Goal: Information Seeking & Learning: Learn about a topic

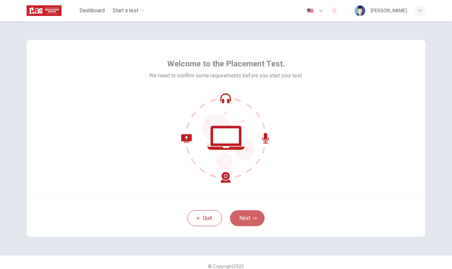
click at [236, 216] on button "Next" at bounding box center [247, 219] width 35 height 16
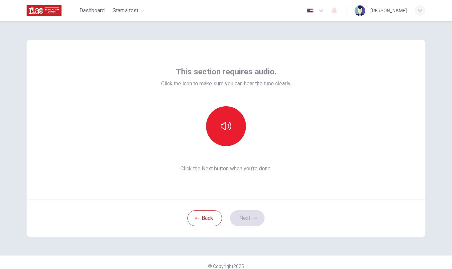
click at [230, 127] on button "button" at bounding box center [226, 126] width 40 height 40
click at [244, 218] on button "Next" at bounding box center [247, 219] width 35 height 16
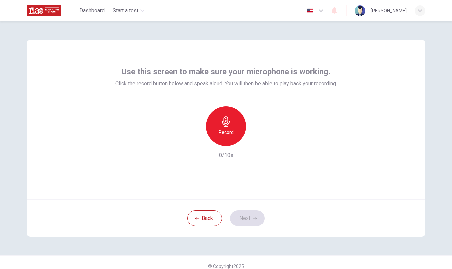
click at [223, 127] on div "Record" at bounding box center [226, 126] width 40 height 40
click at [253, 143] on icon "button" at bounding box center [256, 141] width 7 height 7
click at [196, 141] on icon "button" at bounding box center [196, 141] width 6 height 6
click at [230, 131] on h6 "Record" at bounding box center [226, 132] width 15 height 8
click at [255, 146] on div "button" at bounding box center [256, 141] width 11 height 11
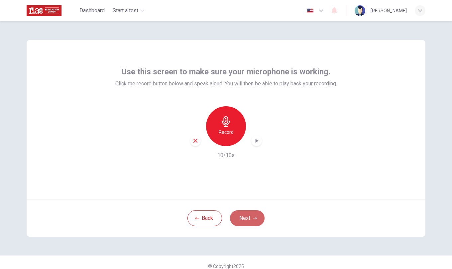
click at [247, 218] on button "Next" at bounding box center [247, 219] width 35 height 16
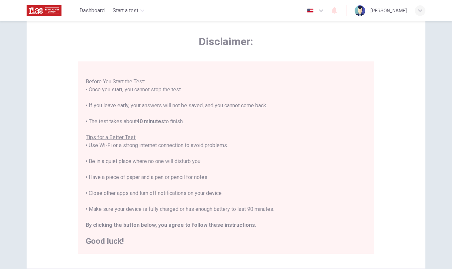
scroll to position [67, 0]
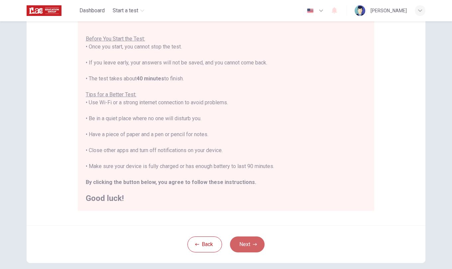
click at [247, 249] on button "Next" at bounding box center [247, 245] width 35 height 16
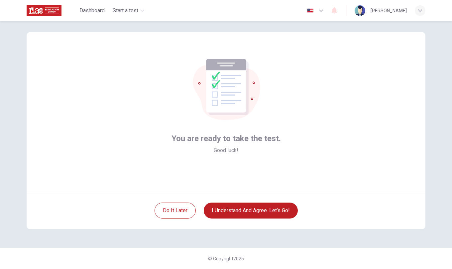
click at [240, 210] on button "I understand and agree. Let’s go!" at bounding box center [251, 211] width 94 height 16
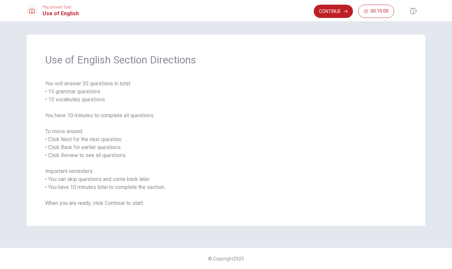
click at [336, 16] on button "Continue" at bounding box center [333, 11] width 39 height 13
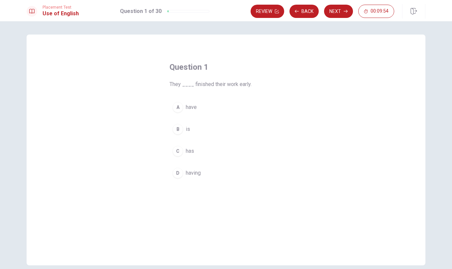
click at [175, 107] on div "A" at bounding box center [178, 107] width 11 height 11
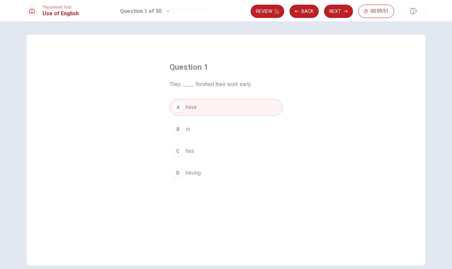
click at [339, 9] on button "Next" at bounding box center [338, 11] width 29 height 13
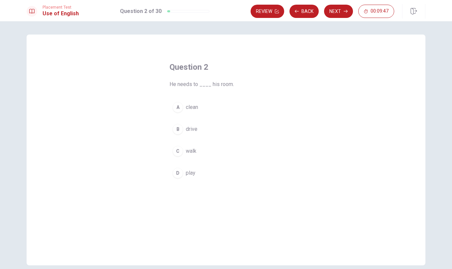
click at [177, 108] on div "A" at bounding box center [178, 107] width 11 height 11
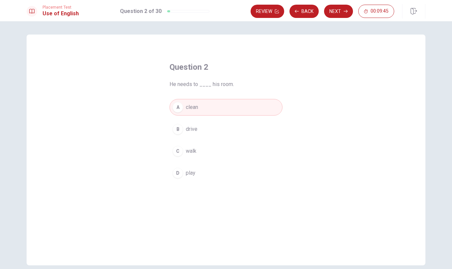
click at [333, 13] on button "Next" at bounding box center [338, 11] width 29 height 13
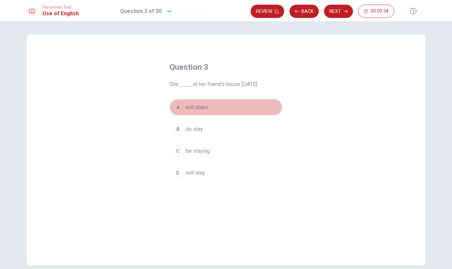
click at [177, 108] on div "A" at bounding box center [178, 107] width 11 height 11
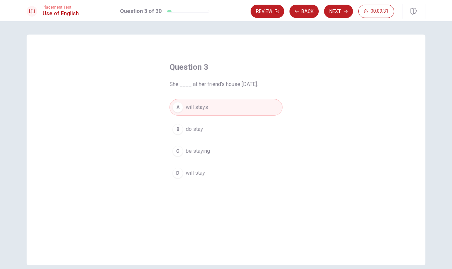
click at [200, 174] on span "will stay" at bounding box center [195, 173] width 19 height 8
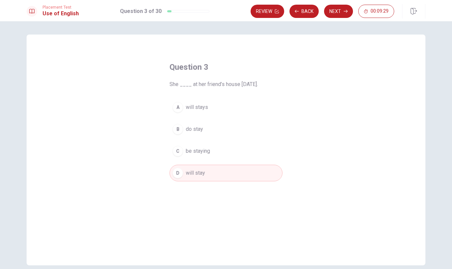
click at [339, 9] on button "Next" at bounding box center [338, 11] width 29 height 13
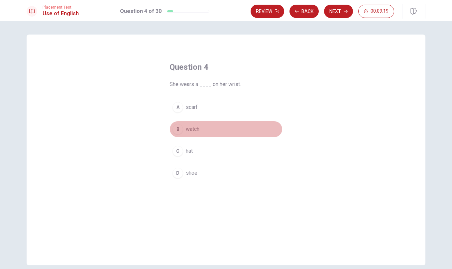
click at [180, 129] on div "B" at bounding box center [178, 129] width 11 height 11
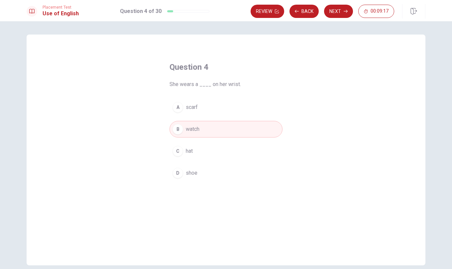
click at [337, 14] on button "Next" at bounding box center [338, 11] width 29 height 13
click at [186, 128] on span "rice" at bounding box center [190, 129] width 9 height 8
click at [338, 14] on button "Next" at bounding box center [338, 11] width 29 height 13
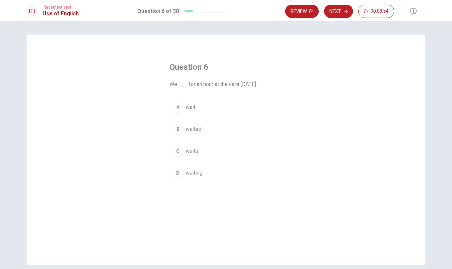
click at [186, 130] on span "waited" at bounding box center [194, 129] width 16 height 8
click at [340, 11] on button "Next" at bounding box center [338, 11] width 29 height 13
click at [188, 149] on span "sleep" at bounding box center [192, 151] width 13 height 8
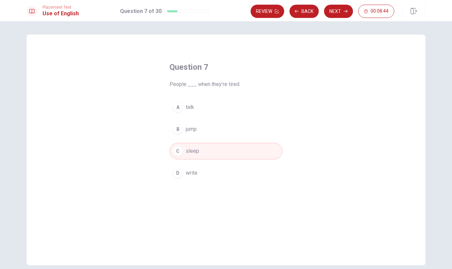
click at [334, 9] on button "Next" at bounding box center [338, 11] width 29 height 13
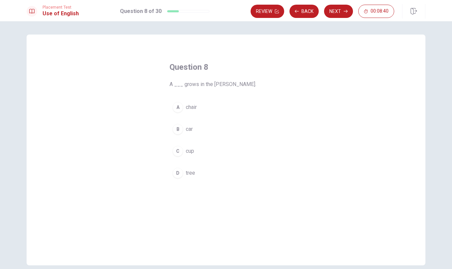
click at [192, 172] on span "tree" at bounding box center [190, 173] width 9 height 8
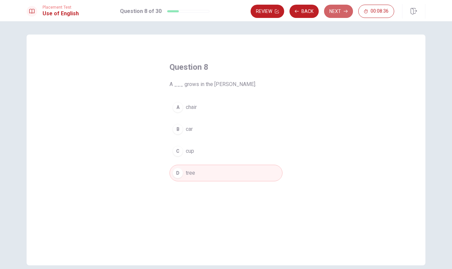
click at [337, 8] on button "Next" at bounding box center [338, 11] width 29 height 13
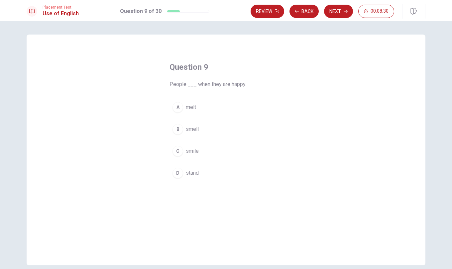
click at [192, 127] on span "smell" at bounding box center [192, 129] width 13 height 8
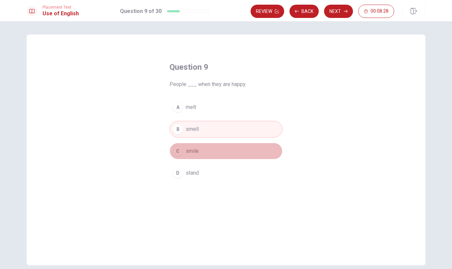
click at [198, 152] on button "C smile" at bounding box center [226, 151] width 113 height 17
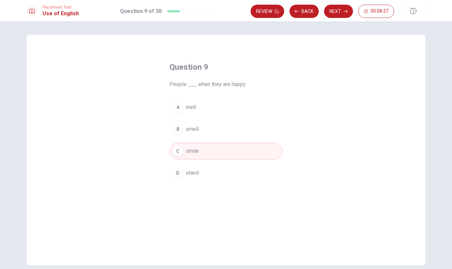
click at [340, 10] on button "Next" at bounding box center [338, 11] width 29 height 13
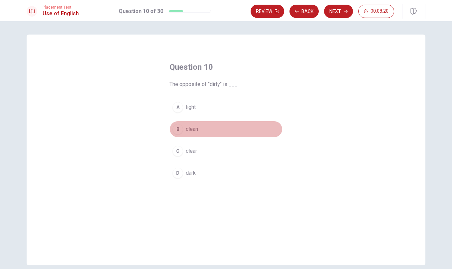
click at [192, 130] on span "clean" at bounding box center [192, 129] width 12 height 8
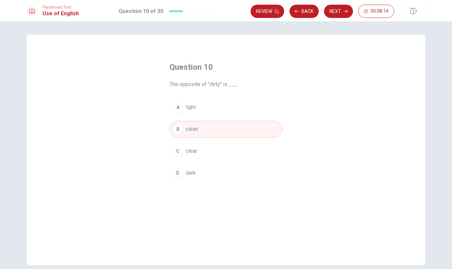
click at [343, 9] on button "Next" at bounding box center [338, 11] width 29 height 13
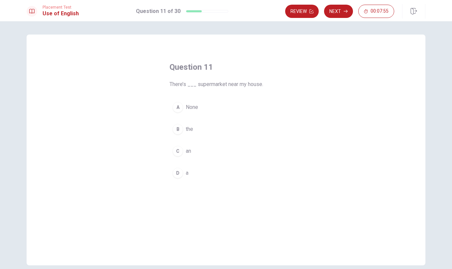
click at [188, 128] on span "the" at bounding box center [189, 129] width 7 height 8
click at [191, 174] on button "D a" at bounding box center [226, 173] width 113 height 17
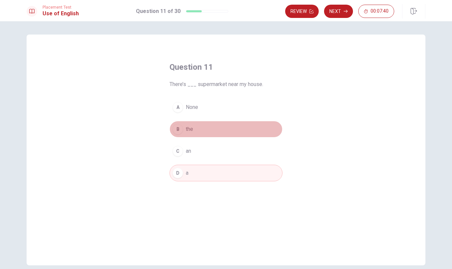
click at [189, 127] on span "the" at bounding box center [189, 129] width 7 height 8
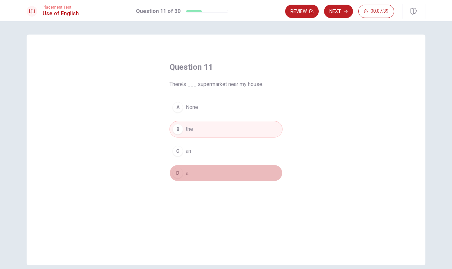
click at [201, 173] on button "D a" at bounding box center [226, 173] width 113 height 17
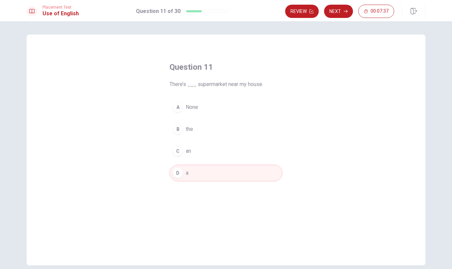
click at [200, 130] on button "B the" at bounding box center [226, 129] width 113 height 17
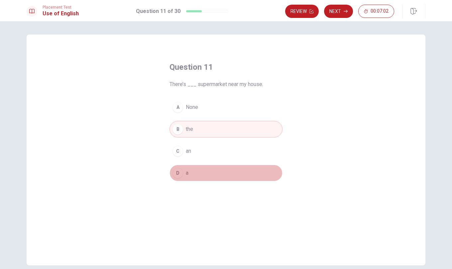
click at [189, 168] on button "D a" at bounding box center [226, 173] width 113 height 17
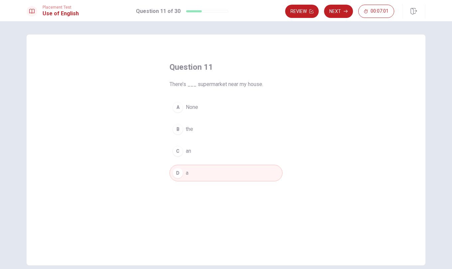
click at [342, 11] on button "Next" at bounding box center [338, 11] width 29 height 13
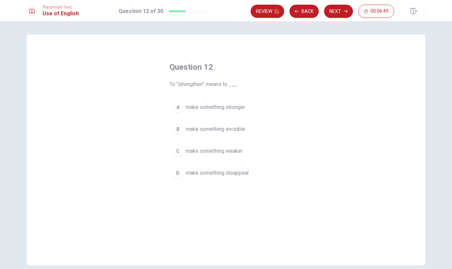
click at [214, 103] on span "make something stronger" at bounding box center [216, 107] width 60 height 8
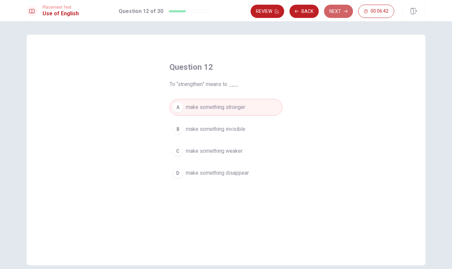
click at [341, 9] on button "Next" at bounding box center [338, 11] width 29 height 13
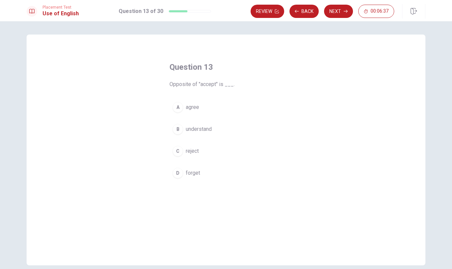
click at [186, 153] on span "reject" at bounding box center [192, 151] width 13 height 8
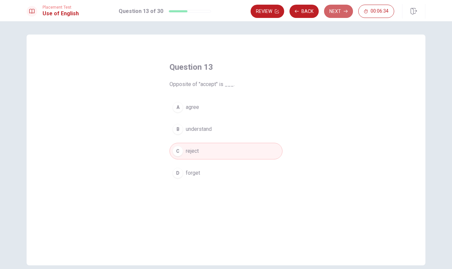
click at [339, 11] on button "Next" at bounding box center [338, 11] width 29 height 13
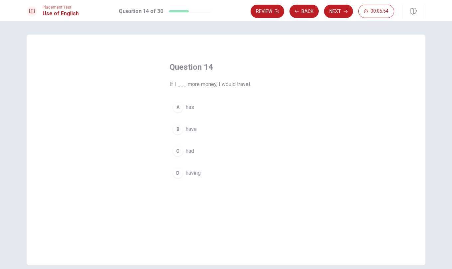
click at [182, 155] on button "C had" at bounding box center [226, 151] width 113 height 17
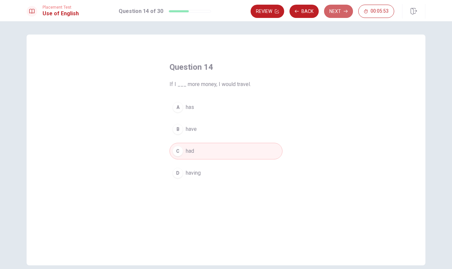
click at [336, 12] on button "Next" at bounding box center [338, 11] width 29 height 13
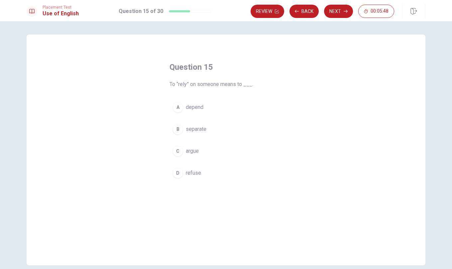
click at [198, 107] on span "depend" at bounding box center [195, 107] width 18 height 8
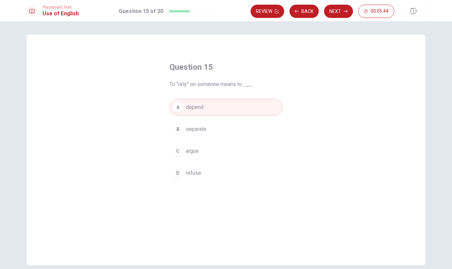
click at [337, 13] on button "Next" at bounding box center [338, 11] width 29 height 13
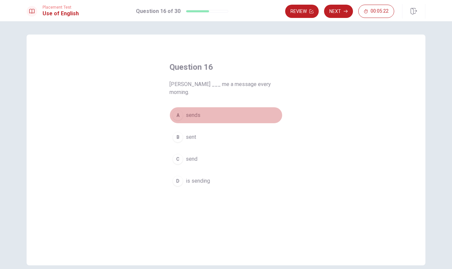
click at [195, 111] on span "sends" at bounding box center [193, 115] width 15 height 8
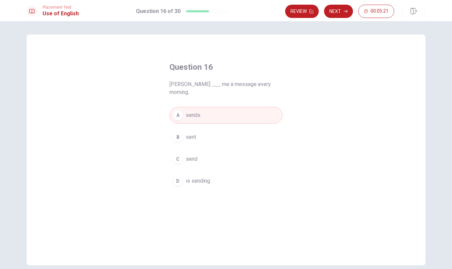
click at [333, 11] on button "Next" at bounding box center [338, 11] width 29 height 13
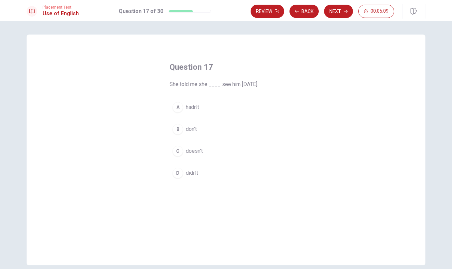
click at [196, 176] on span "didn’t" at bounding box center [192, 173] width 12 height 8
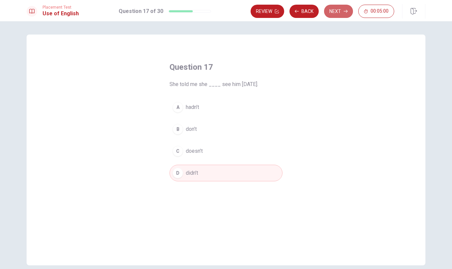
click at [344, 13] on icon "button" at bounding box center [346, 11] width 4 height 4
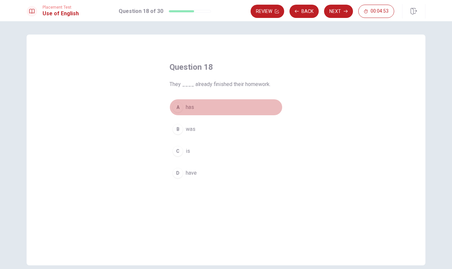
click at [194, 107] on button "A has" at bounding box center [226, 107] width 113 height 17
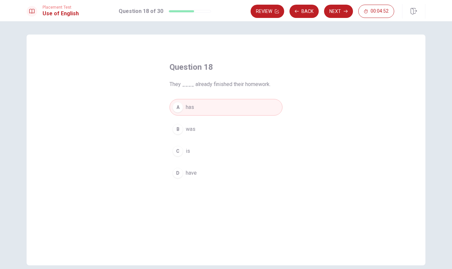
click at [195, 175] on span "have" at bounding box center [191, 173] width 11 height 8
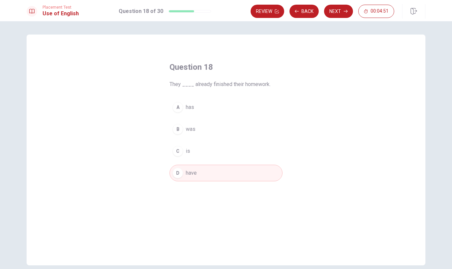
click at [341, 9] on button "Next" at bounding box center [338, 11] width 29 height 13
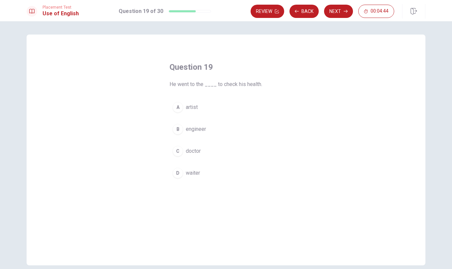
click at [194, 152] on span "doctor" at bounding box center [193, 151] width 15 height 8
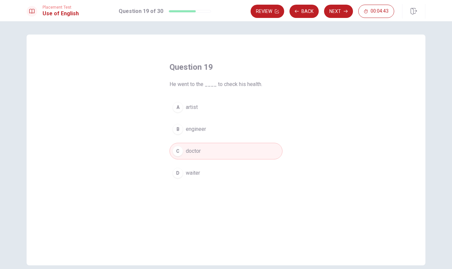
click at [340, 11] on button "Next" at bounding box center [338, 11] width 29 height 13
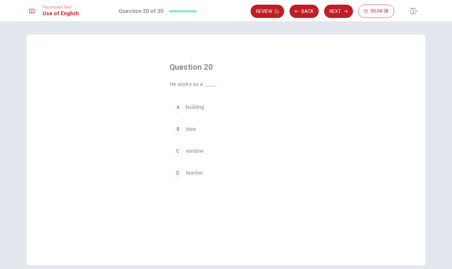
click at [194, 173] on span "teacher" at bounding box center [194, 173] width 17 height 8
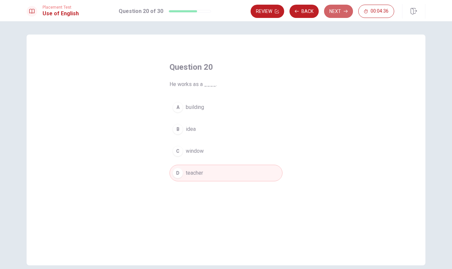
click at [341, 11] on button "Next" at bounding box center [338, 11] width 29 height 13
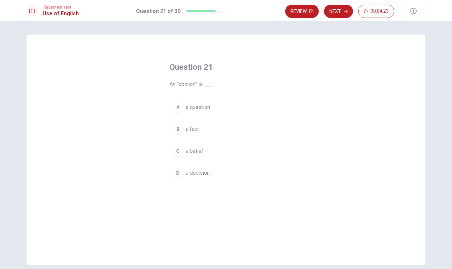
click at [197, 153] on span "a belief" at bounding box center [195, 151] width 18 height 8
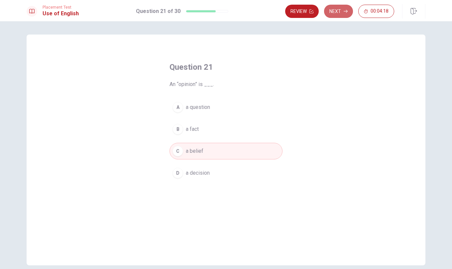
click at [340, 10] on button "Next" at bounding box center [338, 11] width 29 height 13
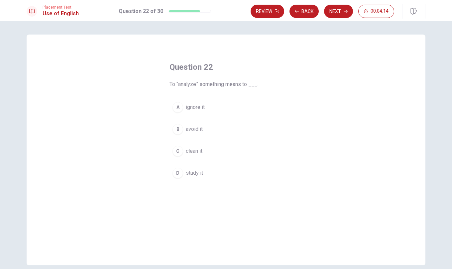
click at [199, 174] on span "study it" at bounding box center [194, 173] width 17 height 8
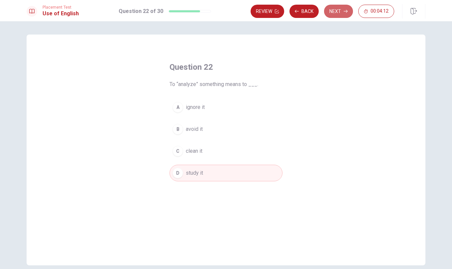
click at [335, 13] on button "Next" at bounding box center [338, 11] width 29 height 13
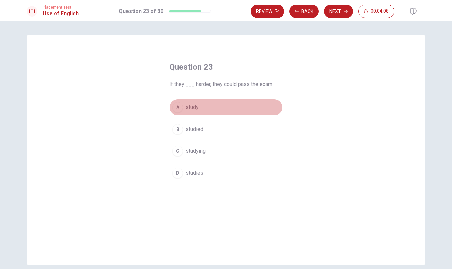
click at [187, 108] on span "study" at bounding box center [192, 107] width 13 height 8
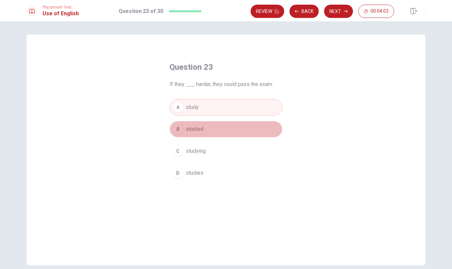
click at [193, 128] on span "studied" at bounding box center [195, 129] width 18 height 8
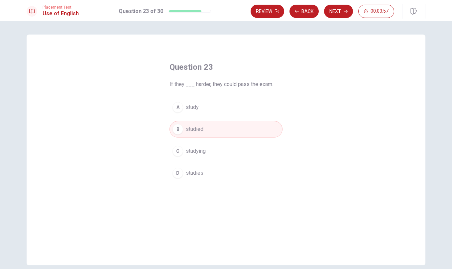
click at [344, 9] on button "Next" at bounding box center [338, 11] width 29 height 13
click at [194, 104] on span "hear" at bounding box center [191, 107] width 10 height 8
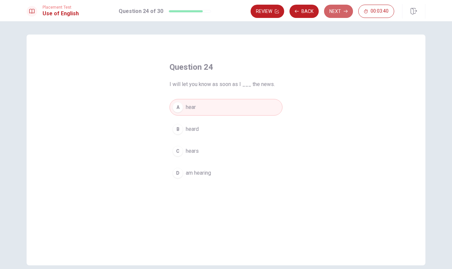
click at [338, 11] on button "Next" at bounding box center [338, 11] width 29 height 13
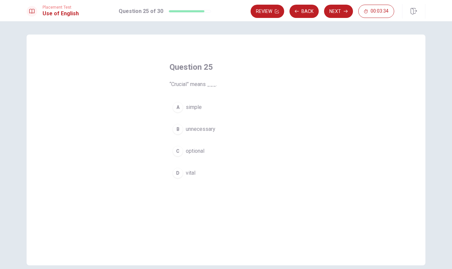
click at [191, 167] on button "D vital" at bounding box center [226, 173] width 113 height 17
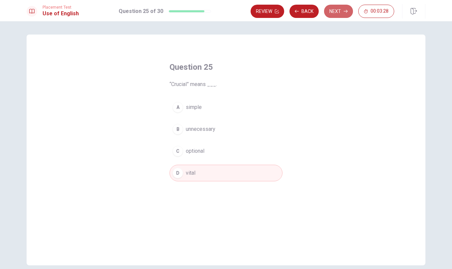
click at [338, 11] on button "Next" at bounding box center [338, 11] width 29 height 13
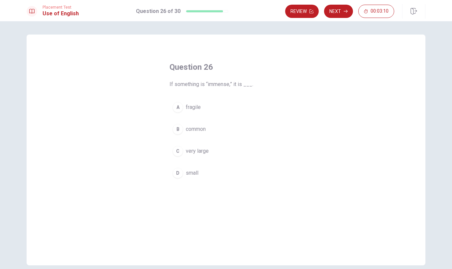
click at [204, 152] on span "very large" at bounding box center [197, 151] width 23 height 8
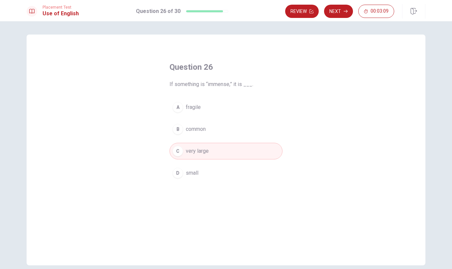
click at [339, 13] on button "Next" at bounding box center [338, 11] width 29 height 13
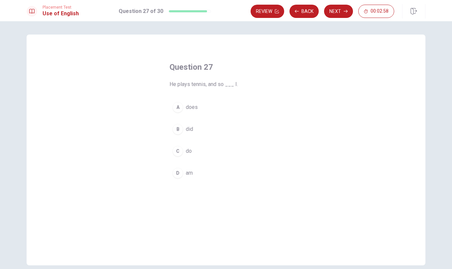
click at [189, 150] on span "do" at bounding box center [189, 151] width 6 height 8
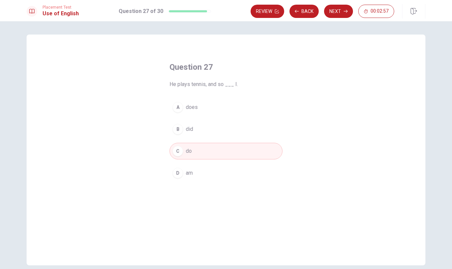
click at [342, 12] on button "Next" at bounding box center [338, 11] width 29 height 13
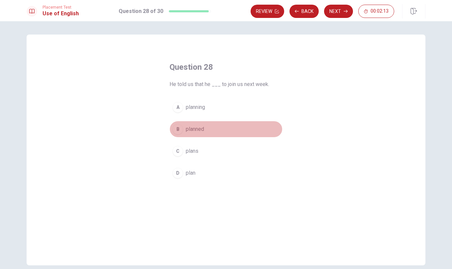
click at [194, 130] on span "planned" at bounding box center [195, 129] width 18 height 8
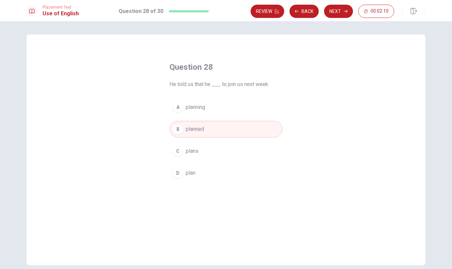
click at [335, 9] on button "Next" at bounding box center [338, 11] width 29 height 13
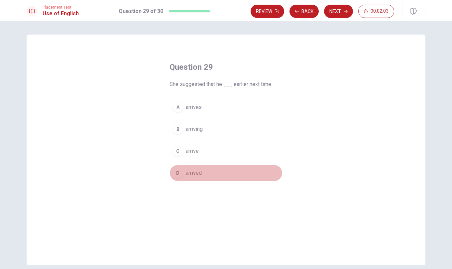
click at [203, 176] on button "D arrived" at bounding box center [226, 173] width 113 height 17
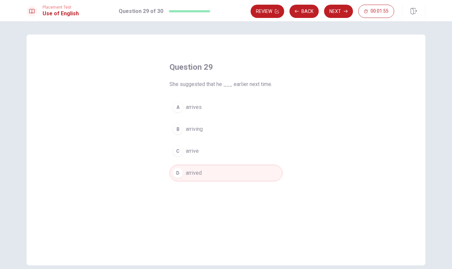
click at [191, 150] on span "arrive" at bounding box center [192, 151] width 13 height 8
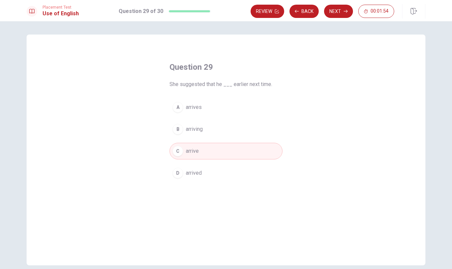
click at [206, 174] on button "D arrived" at bounding box center [226, 173] width 113 height 17
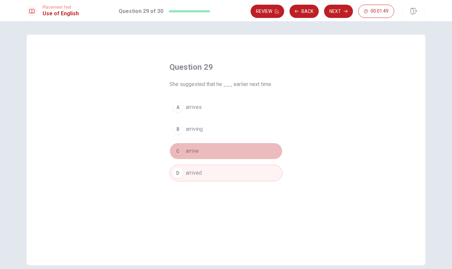
click at [192, 155] on span "arrive" at bounding box center [192, 151] width 13 height 8
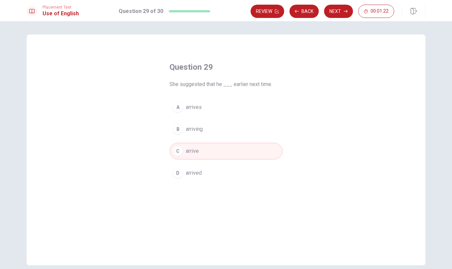
click at [207, 104] on button "A arrives" at bounding box center [226, 107] width 113 height 17
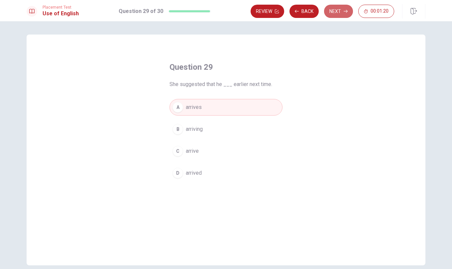
click at [332, 10] on button "Next" at bounding box center [338, 11] width 29 height 13
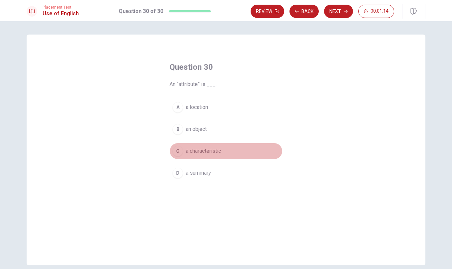
click at [208, 150] on span "a characteristic" at bounding box center [203, 151] width 35 height 8
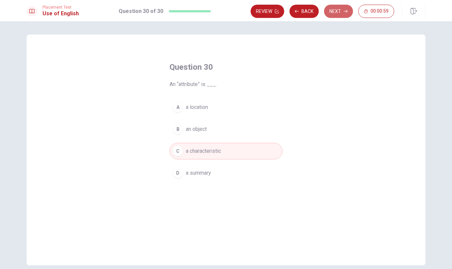
click at [338, 13] on button "Next" at bounding box center [338, 11] width 29 height 13
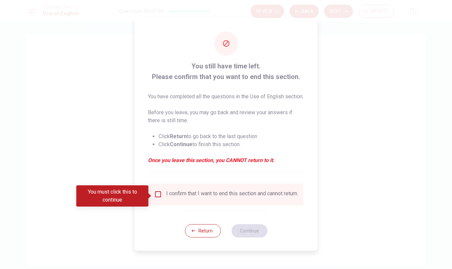
click at [156, 198] on input "You must click this to continue" at bounding box center [158, 195] width 8 height 8
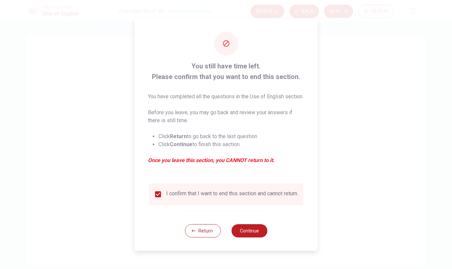
click at [248, 238] on button "Continue" at bounding box center [249, 230] width 36 height 13
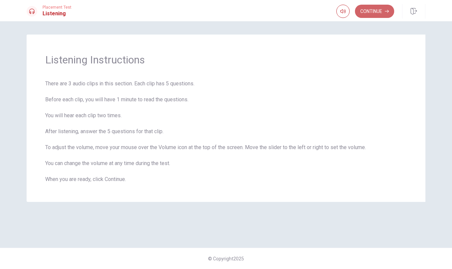
click at [366, 11] on button "Continue" at bounding box center [374, 11] width 39 height 13
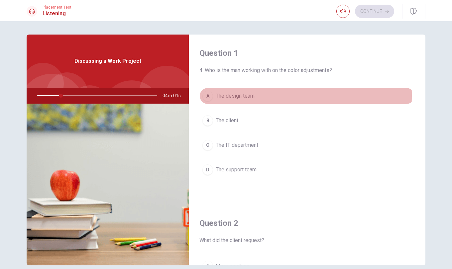
click at [207, 96] on div "A" at bounding box center [208, 96] width 11 height 11
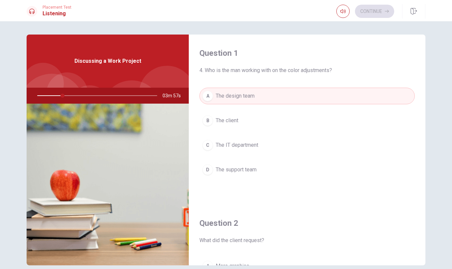
click at [219, 79] on div "Question 1 4. Who is the man working with on the color adjustments? A The desig…" at bounding box center [307, 120] width 237 height 170
click at [256, 122] on button "B The client" at bounding box center [308, 120] width 216 height 17
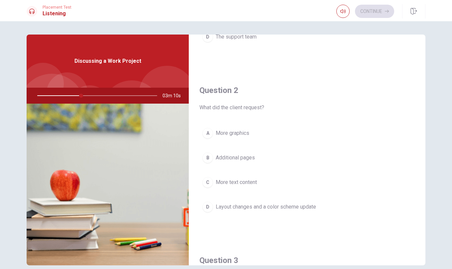
scroll to position [166, 0]
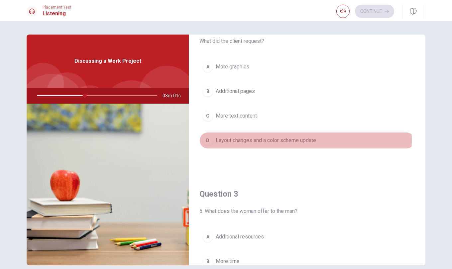
click at [266, 140] on span "Layout changes and a color scheme update" at bounding box center [266, 141] width 100 height 8
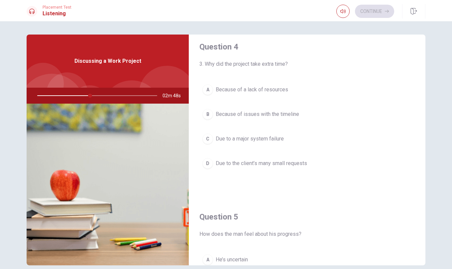
scroll to position [499, 0]
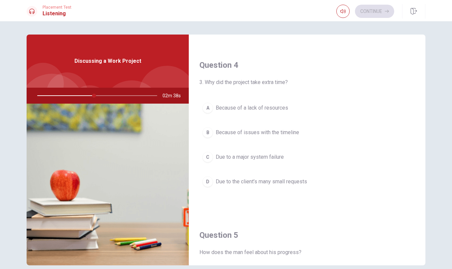
click at [285, 133] on span "Because of issues with the timeline" at bounding box center [257, 133] width 83 height 8
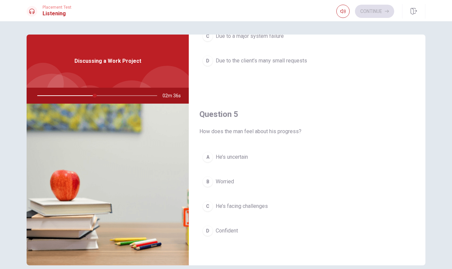
scroll to position [620, 0]
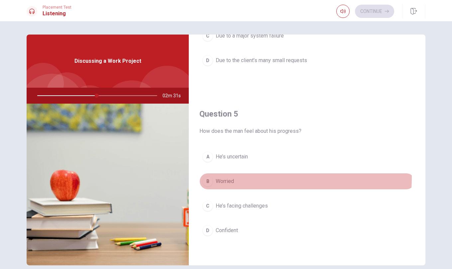
click at [233, 178] on button "B Worried" at bounding box center [308, 181] width 216 height 17
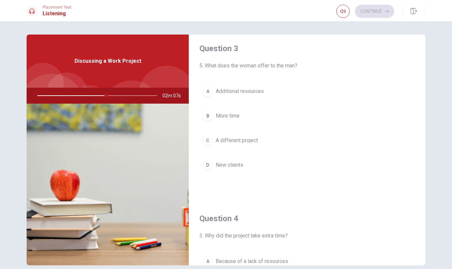
scroll to position [333, 0]
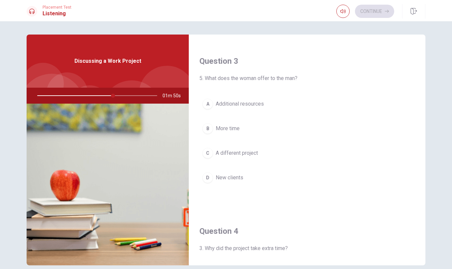
click at [249, 104] on span "Additional resources" at bounding box center [240, 104] width 48 height 8
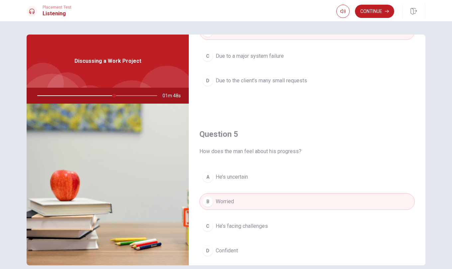
scroll to position [620, 0]
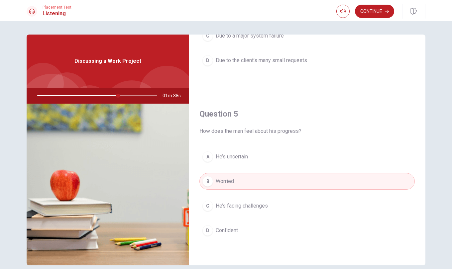
click at [250, 232] on button "D Confident" at bounding box center [308, 230] width 216 height 17
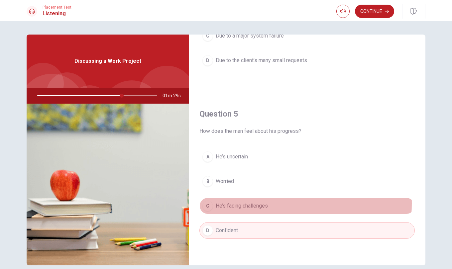
click at [265, 204] on span "He’s facing challenges" at bounding box center [242, 206] width 52 height 8
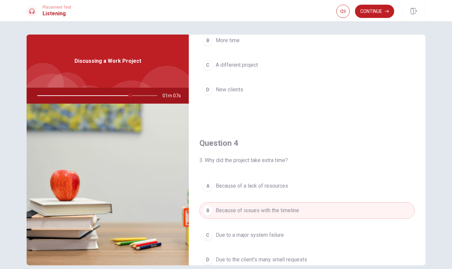
scroll to position [454, 0]
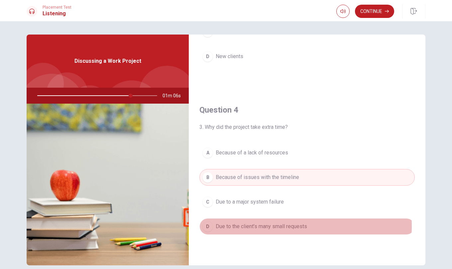
click at [285, 226] on span "Due to the client’s many small requests" at bounding box center [261, 227] width 91 height 8
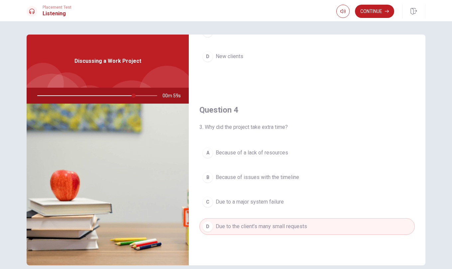
scroll to position [354, 0]
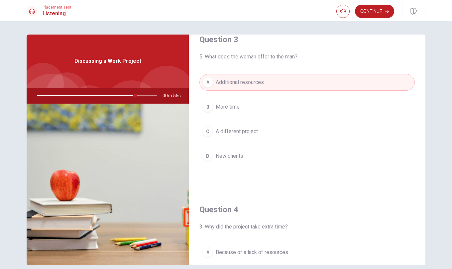
click at [367, 12] on button "Continue" at bounding box center [374, 11] width 39 height 13
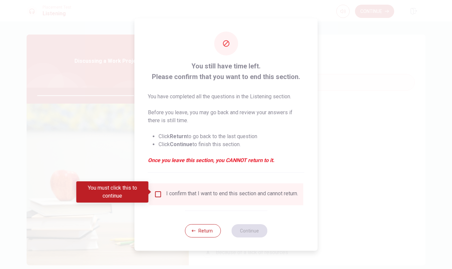
click at [162, 192] on div "I confirm that I want to end this section and cannot return." at bounding box center [226, 195] width 144 height 8
click at [157, 194] on input "You must click this to continue" at bounding box center [158, 195] width 8 height 8
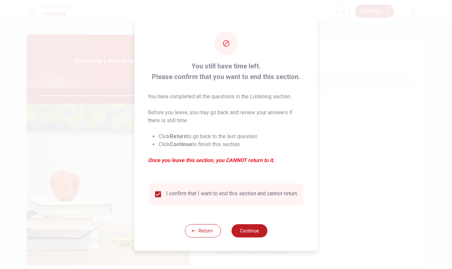
click at [248, 233] on button "Continue" at bounding box center [249, 230] width 36 height 13
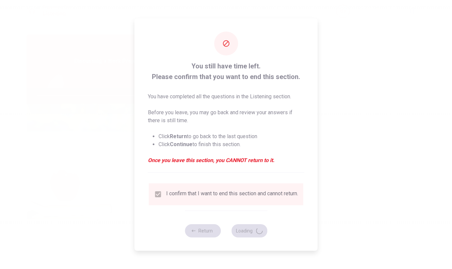
type input "84"
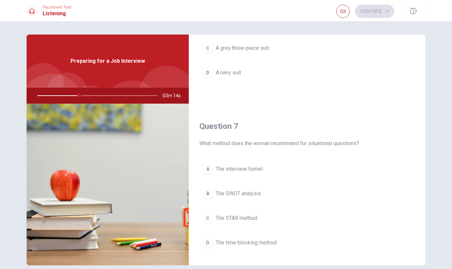
scroll to position [133, 0]
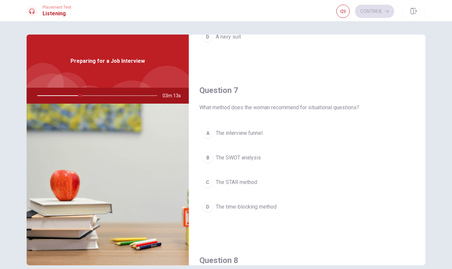
click at [243, 183] on span "The STAR method" at bounding box center [237, 183] width 42 height 8
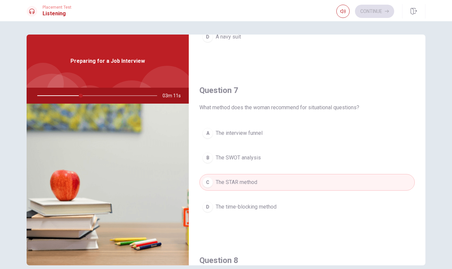
scroll to position [299, 0]
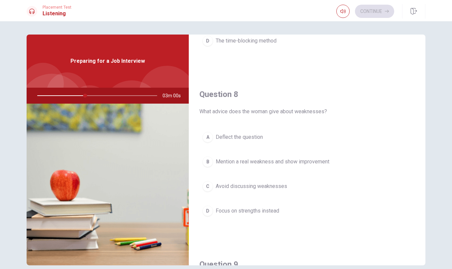
click at [264, 163] on span "Mention a real weakness and show improvement" at bounding box center [273, 162] width 114 height 8
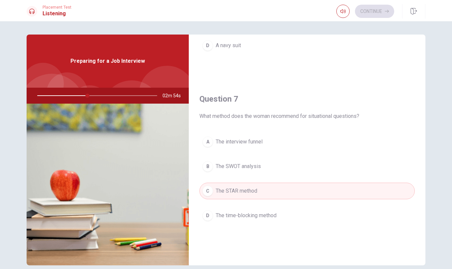
scroll to position [0, 0]
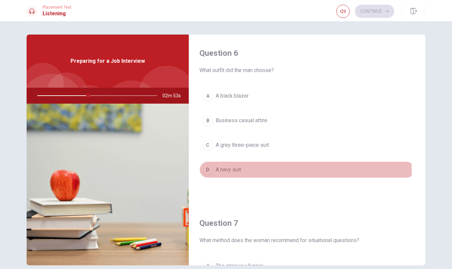
click at [231, 175] on button "D A navy suit" at bounding box center [308, 170] width 216 height 17
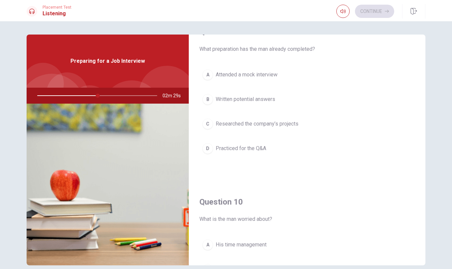
scroll to position [620, 0]
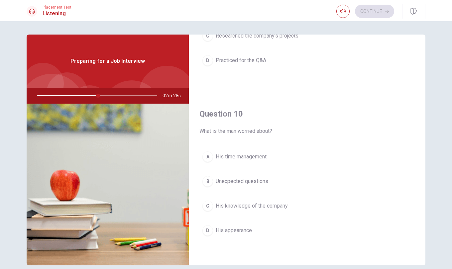
click at [262, 180] on span "Unexpected questions" at bounding box center [242, 182] width 53 height 8
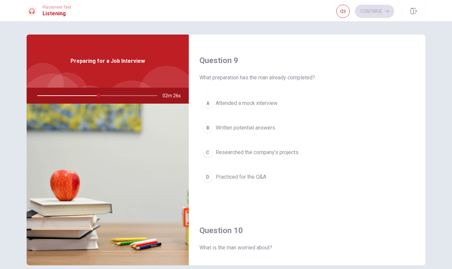
scroll to position [520, 0]
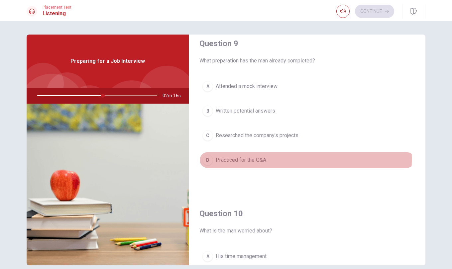
click at [259, 159] on span "Practiced for the Q&A" at bounding box center [241, 160] width 51 height 8
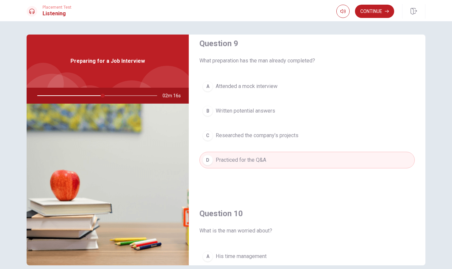
click at [257, 136] on span "Researched the company’s projects" at bounding box center [257, 136] width 83 height 8
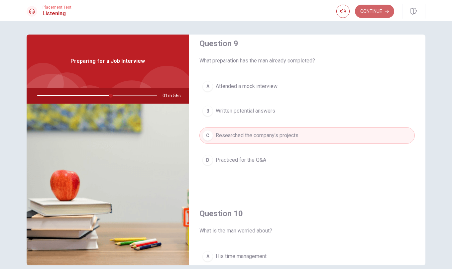
click at [373, 10] on button "Continue" at bounding box center [374, 11] width 39 height 13
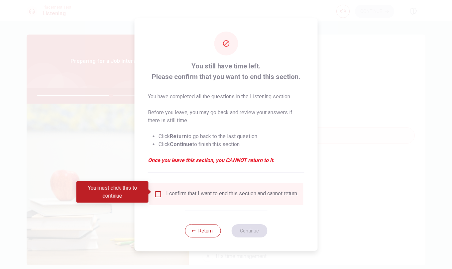
drag, startPoint x: 156, startPoint y: 188, endPoint x: 161, endPoint y: 197, distance: 9.5
click at [156, 191] on input "You must click this to continue" at bounding box center [158, 195] width 8 height 8
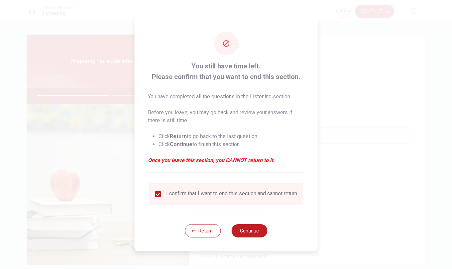
click at [241, 235] on button "Continue" at bounding box center [249, 230] width 36 height 13
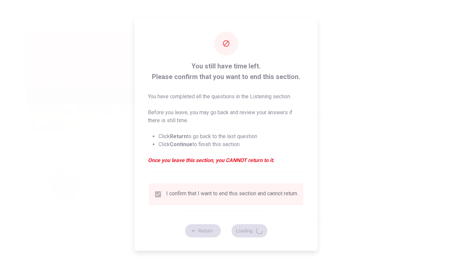
type input "63"
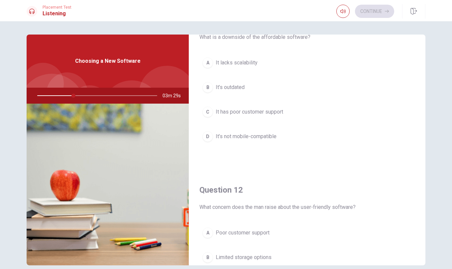
scroll to position [0, 0]
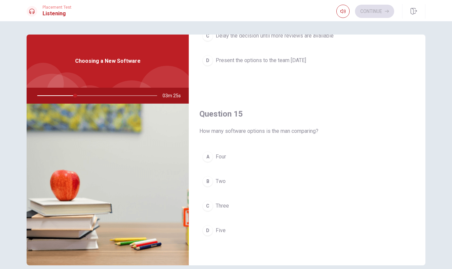
click at [216, 204] on span "Three" at bounding box center [222, 206] width 13 height 8
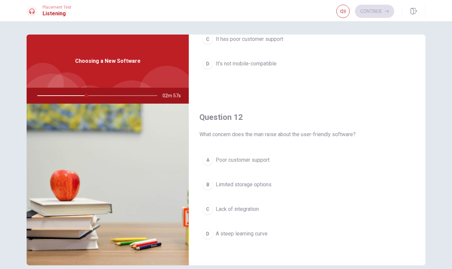
scroll to position [155, 0]
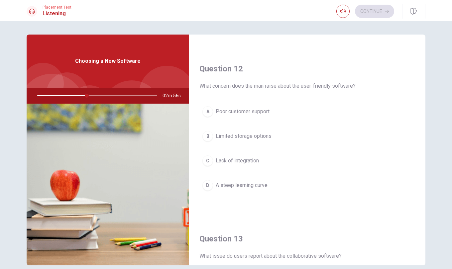
click at [260, 135] on span "Limited storage options" at bounding box center [244, 136] width 56 height 8
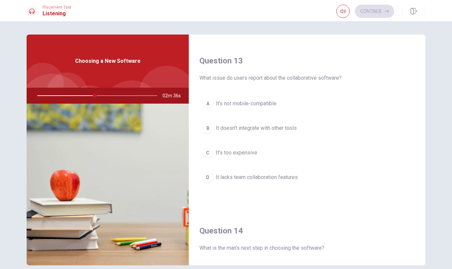
scroll to position [333, 0]
drag, startPoint x: 255, startPoint y: 180, endPoint x: 259, endPoint y: 174, distance: 7.1
click at [255, 179] on span "It lacks team collaboration features" at bounding box center [257, 178] width 82 height 8
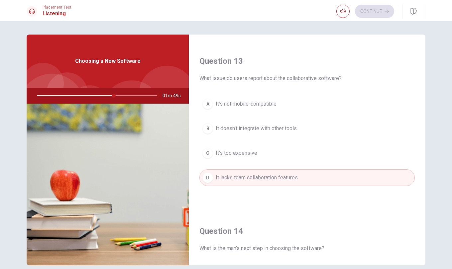
click at [247, 156] on span "It’s too expensive" at bounding box center [237, 153] width 42 height 8
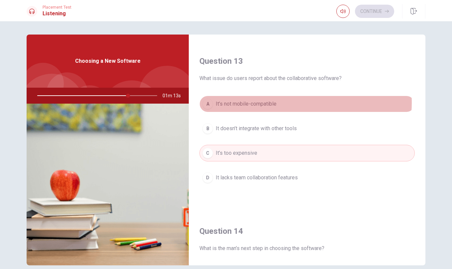
click at [288, 103] on button "A It’s not mobile-compatible" at bounding box center [308, 104] width 216 height 17
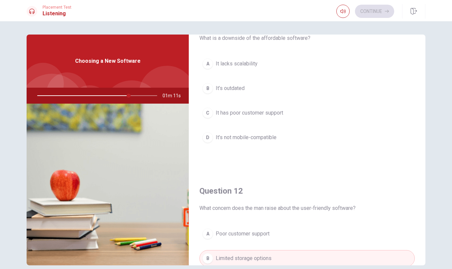
scroll to position [0, 0]
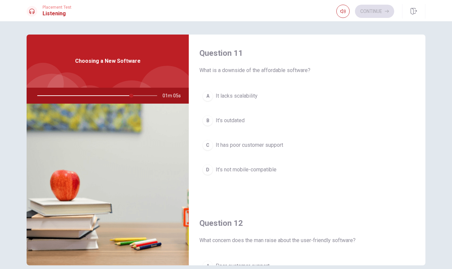
click at [278, 169] on button "D It’s not mobile-compatible" at bounding box center [308, 170] width 216 height 17
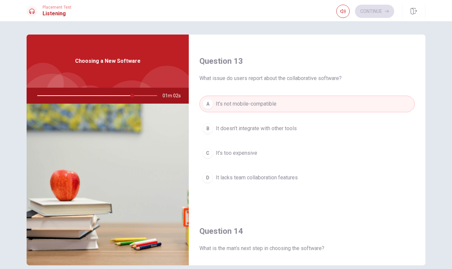
scroll to position [499, 0]
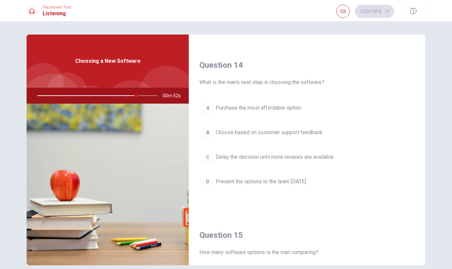
click at [284, 135] on span "Choose based on customer support feedback" at bounding box center [269, 133] width 107 height 8
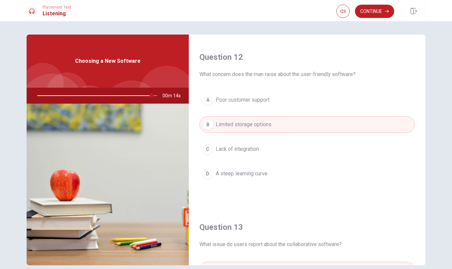
scroll to position [0, 0]
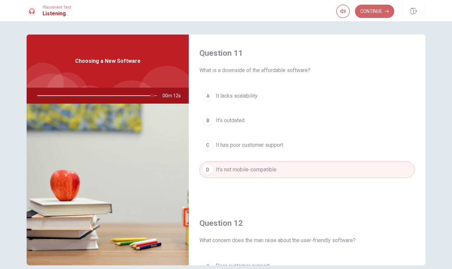
click at [379, 13] on button "Continue" at bounding box center [374, 11] width 39 height 13
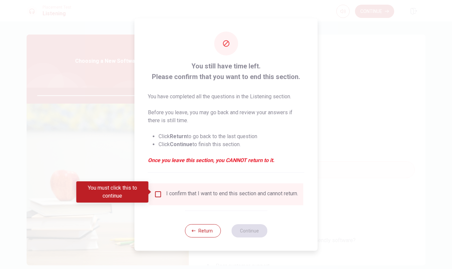
click at [155, 194] on input "You must click this to continue" at bounding box center [158, 195] width 8 height 8
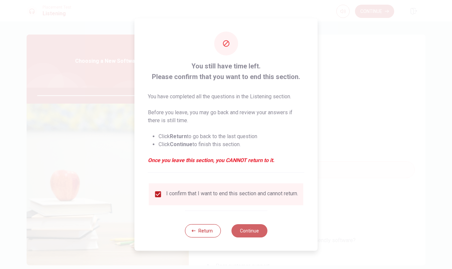
click at [245, 238] on button "Continue" at bounding box center [249, 230] width 36 height 13
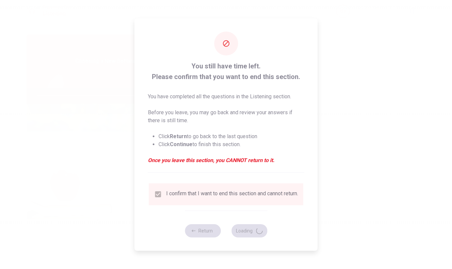
type input "97"
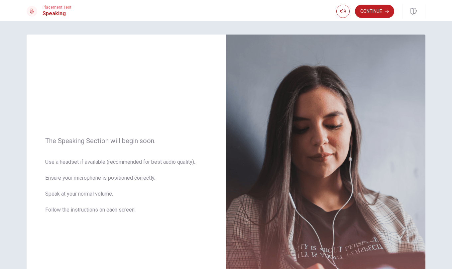
click at [374, 9] on button "Continue" at bounding box center [374, 11] width 39 height 13
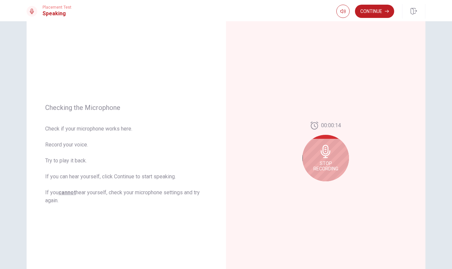
scroll to position [33, 0]
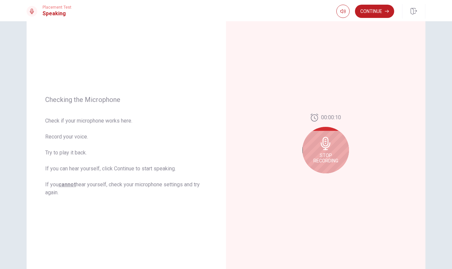
drag, startPoint x: 310, startPoint y: 142, endPoint x: 318, endPoint y: 145, distance: 8.5
click at [311, 142] on div "Stop Recording" at bounding box center [326, 150] width 47 height 47
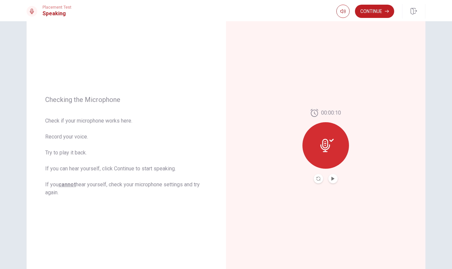
click at [332, 152] on icon at bounding box center [327, 145] width 13 height 13
drag, startPoint x: 320, startPoint y: 143, endPoint x: 320, endPoint y: 178, distance: 34.9
click at [321, 145] on icon at bounding box center [327, 145] width 13 height 13
click at [318, 176] on button "Record Again" at bounding box center [318, 178] width 9 height 9
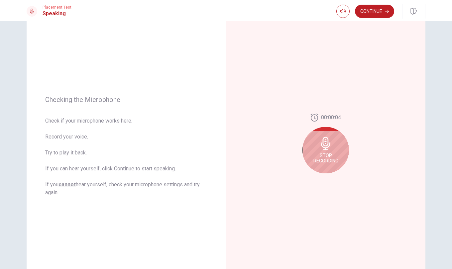
click at [327, 149] on icon at bounding box center [325, 143] width 13 height 13
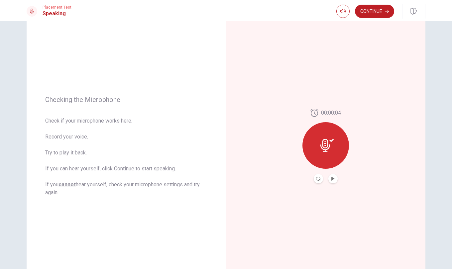
click at [336, 181] on div at bounding box center [326, 178] width 24 height 9
click at [332, 179] on icon "Play Audio" at bounding box center [333, 179] width 3 height 4
click at [331, 177] on icon "Pause Audio" at bounding box center [333, 179] width 4 height 4
click at [375, 8] on button "Continue" at bounding box center [374, 11] width 39 height 13
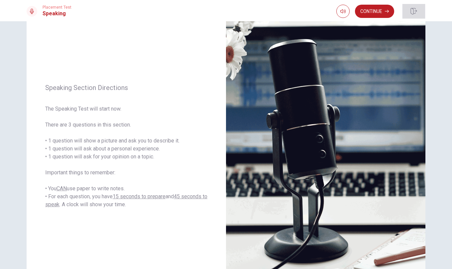
drag, startPoint x: 417, startPoint y: 15, endPoint x: 284, endPoint y: 37, distance: 134.2
click at [417, 15] on button "button" at bounding box center [413, 11] width 23 height 15
click at [376, 16] on button "Continue" at bounding box center [374, 11] width 39 height 13
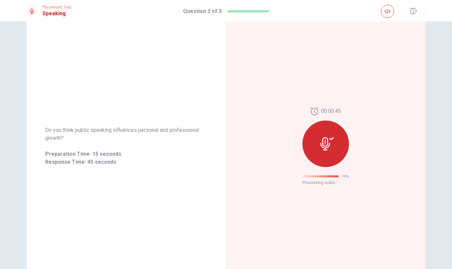
scroll to position [0, 0]
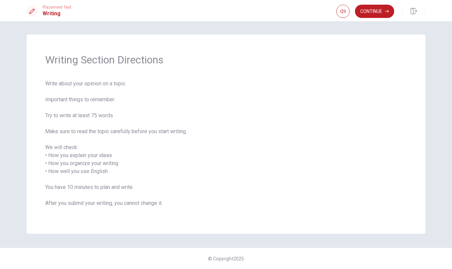
click at [370, 12] on button "Continue" at bounding box center [374, 11] width 39 height 13
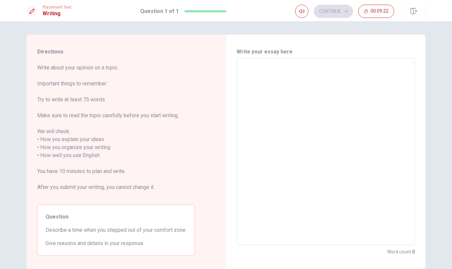
click at [266, 97] on textarea at bounding box center [325, 152] width 169 height 177
type textarea "c"
type textarea "x"
type textarea "i"
type textarea "x"
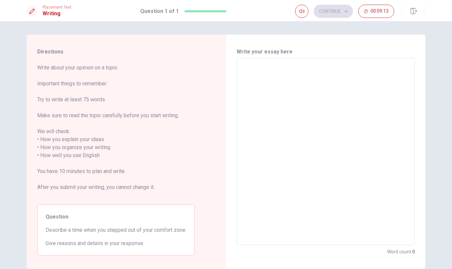
type textarea "I"
type textarea "x"
type textarea "I"
type textarea "x"
type textarea "I"
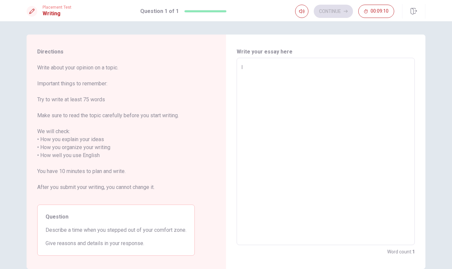
type textarea "x"
type textarea "w"
type textarea "x"
type textarea "wh"
type textarea "x"
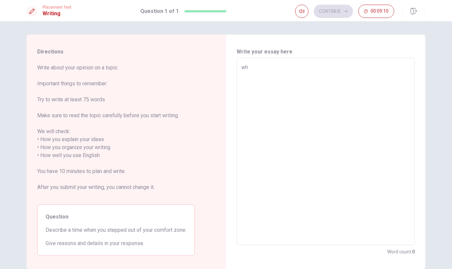
type textarea "whe"
type textarea "x"
type textarea "when"
type textarea "x"
type textarea "whe"
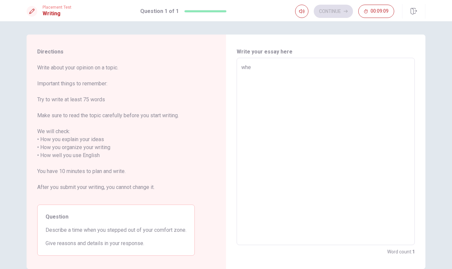
type textarea "x"
type textarea "wh"
type textarea "x"
type textarea "w"
type textarea "x"
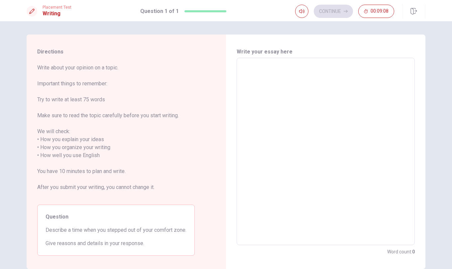
type textarea "W"
type textarea "x"
type textarea "Wh"
type textarea "x"
type textarea "Whe"
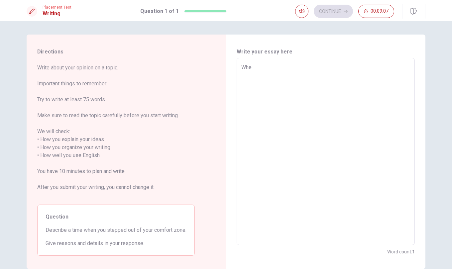
type textarea "x"
type textarea "When"
type textarea "x"
type textarea "When"
type textarea "x"
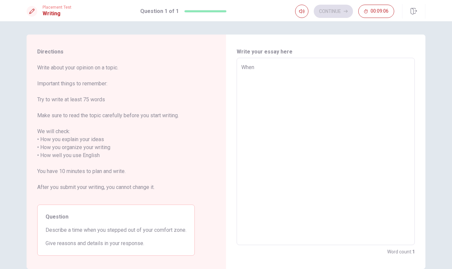
type textarea "When i"
type textarea "x"
type textarea "When"
type textarea "x"
type textarea "When I"
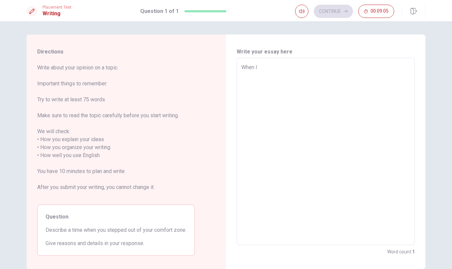
type textarea "x"
type textarea "When I"
type textarea "x"
type textarea "When I s"
type textarea "x"
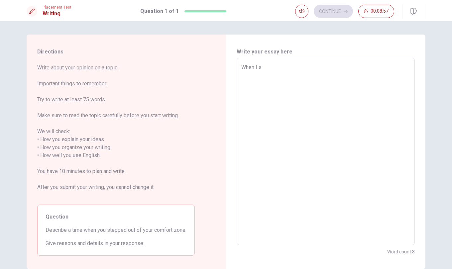
type textarea "When I st"
type textarea "x"
type textarea "When I sta"
type textarea "x"
type textarea "When I stau"
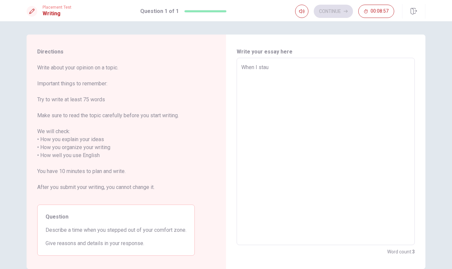
type textarea "x"
type textarea "When I sta"
type textarea "x"
type textarea "When I stay"
type textarea "x"
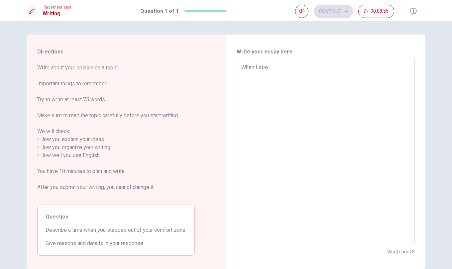
type textarea "When I stay"
type textarea "x"
type textarea "When I stay s"
type textarea "x"
type textarea "When I stay so"
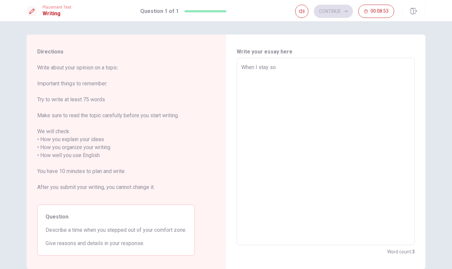
type textarea "x"
type textarea "When I stay soe"
type textarea "x"
type textarea "When I stay so"
type textarea "x"
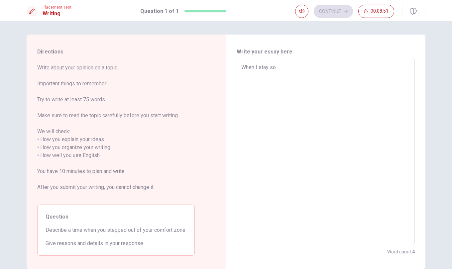
type textarea "When I stay som"
type textarea "x"
type textarea "When I stay some"
type textarea "x"
type textarea "When I stay somew"
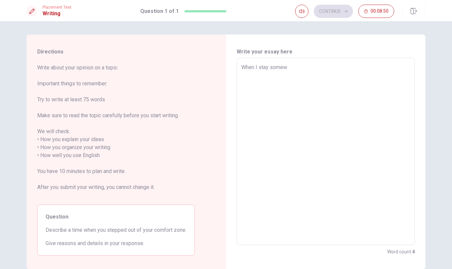
type textarea "x"
type textarea "When I stay somewh"
type textarea "x"
type textarea "When I stay somewhe"
type textarea "x"
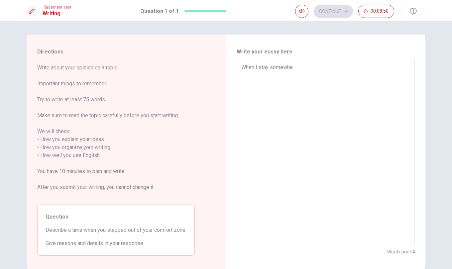
type textarea "When I stay somewher"
type textarea "x"
type textarea "When I stay somewhere"
type textarea "x"
type textarea "When I stay somewhere"
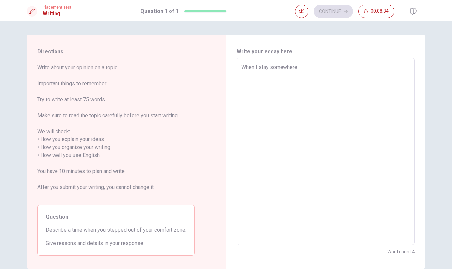
type textarea "x"
type textarea "When I stay somewhere"
type textarea "x"
type textarea "When I stay somewher"
type textarea "x"
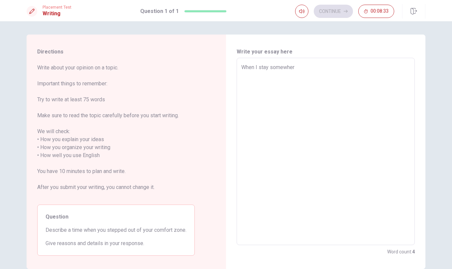
type textarea "When I stay somewhe"
type textarea "x"
type textarea "When I stay somewh"
type textarea "x"
type textarea "When I stay somew"
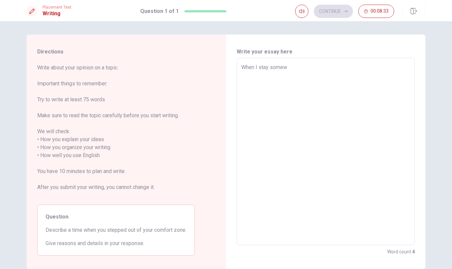
type textarea "x"
type textarea "When I stay some"
type textarea "x"
type textarea "When I stay som"
type textarea "x"
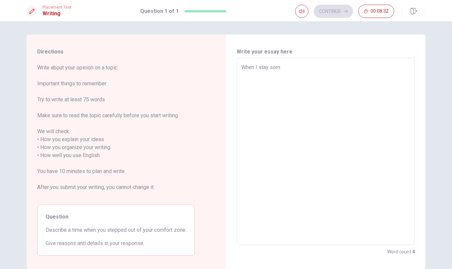
type textarea "When I stay so"
type textarea "x"
type textarea "When I stay s"
type textarea "x"
type textarea "When I stay"
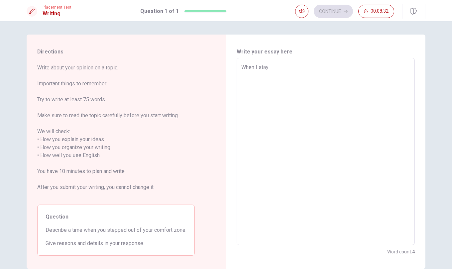
type textarea "x"
type textarea "When I stay s"
type textarea "x"
type textarea "When I stay"
type textarea "x"
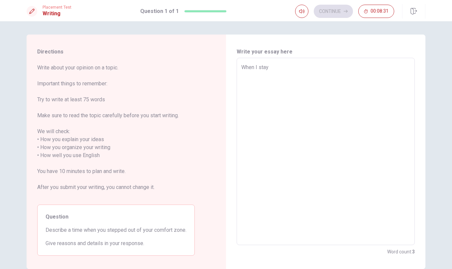
type textarea "When I stay a"
type textarea "x"
type textarea "When I stay a"
type textarea "x"
type textarea "When I stay a c"
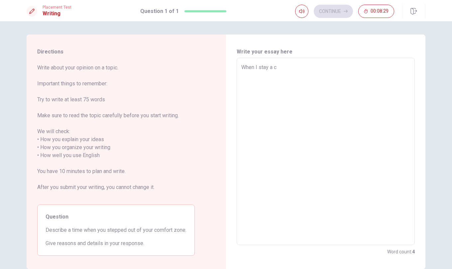
type textarea "x"
type textarea "When I stay a co"
type textarea "x"
type textarea "When I stay a cor"
type textarea "x"
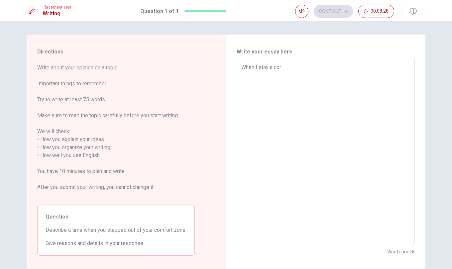
type textarea "When I stay a co"
type textarea "x"
type textarea "When I stay a cor"
type textarea "x"
type textarea "When I stay a corw"
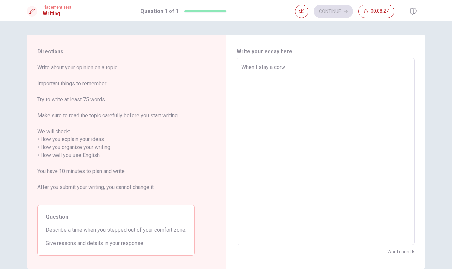
type textarea "x"
type textarea "When I stay a cor"
type textarea "x"
type textarea "When I stay a co"
type textarea "x"
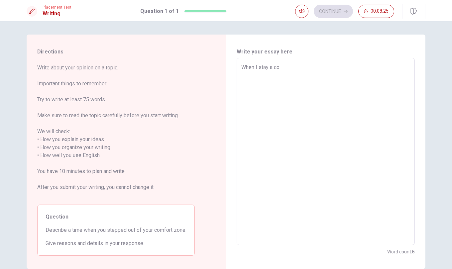
type textarea "When I stay a c"
type textarea "x"
type textarea "When I stay a cr"
type textarea "x"
type textarea "When I stay a cro"
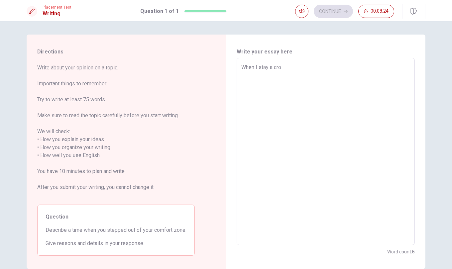
type textarea "x"
type textarea "When I stay a crow"
type textarea "x"
type textarea "When I stay a [PERSON_NAME]"
type textarea "x"
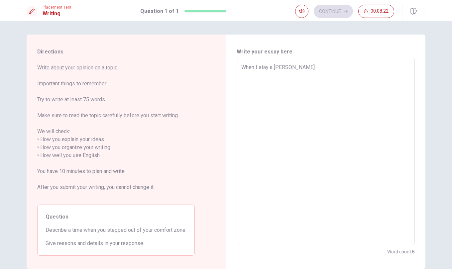
type textarea "When I stay a crowed"
type textarea "x"
type textarea "When I stay a [PERSON_NAME]"
type textarea "x"
type textarea "When I stay a crow"
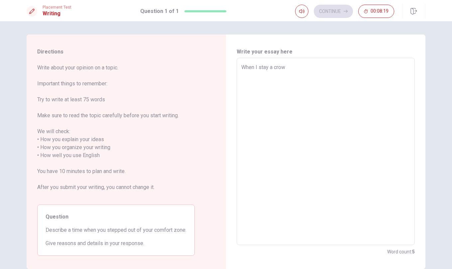
type textarea "x"
type textarea "When I stay a crowd"
type textarea "x"
type textarea "When I stay a crowde"
type textarea "x"
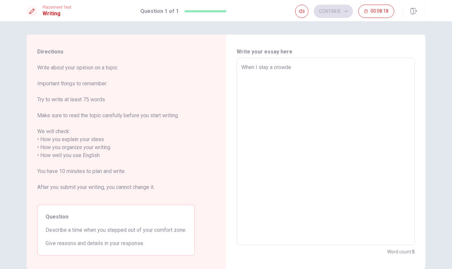
type textarea "When I stay a crowded"
type textarea "x"
type textarea "When I stay a crowded"
type textarea "x"
type textarea "When I stay a crowded p"
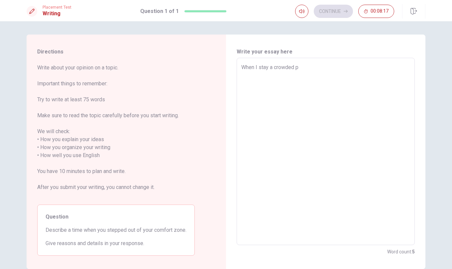
type textarea "x"
type textarea "When I stay a crowded pl"
type textarea "x"
type textarea "When I stay a crowded pla"
type textarea "x"
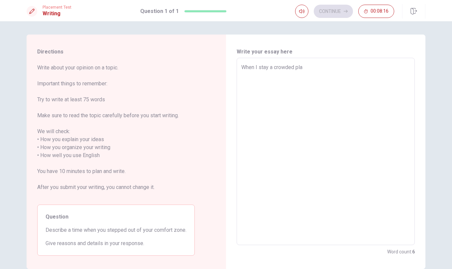
type textarea "When I stay a crowded plac"
type textarea "x"
type textarea "When I stay a crowded place"
type textarea "x"
type textarea "When I stay a crowded place,"
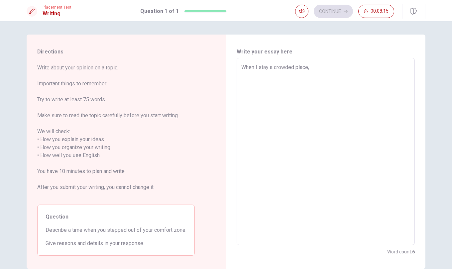
type textarea "x"
type textarea "When I stay a crowded place,"
type textarea "x"
type textarea "When I stay a crowded place, I"
type textarea "x"
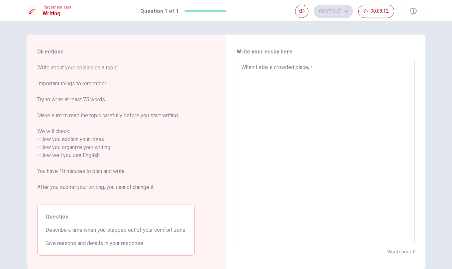
type textarea "When I stay a crowded place, I"
type textarea "x"
type textarea "When I stay a crowded place, I f"
type textarea "x"
type textarea "When I stay a crowded place, I fe"
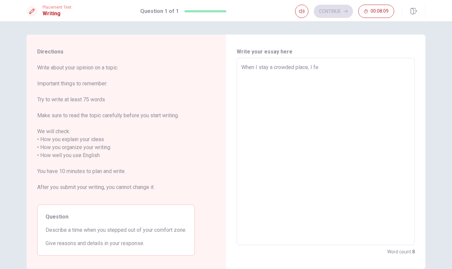
type textarea "x"
type textarea "When I stay a crowded place, I fee"
type textarea "x"
type textarea "When I stay a crowded place, I feel"
type textarea "x"
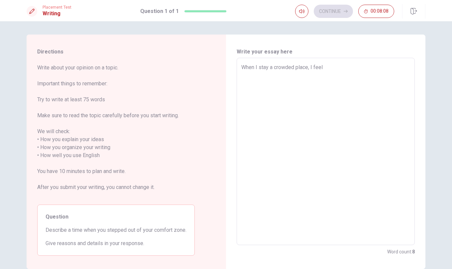
type textarea "When I stay a crowded place, I feel"
type textarea "x"
type textarea "When I stay a crowded place, I feel u"
type textarea "x"
type textarea "When I stay a crowded place, I feel un"
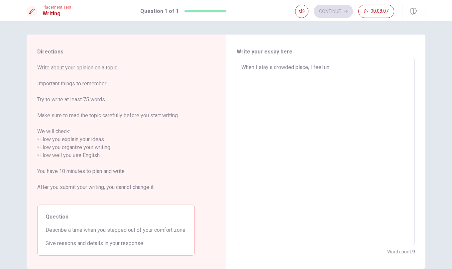
type textarea "x"
type textarea "When I stay a crowded place, I feel unf"
type textarea "x"
type textarea "When I stay a crowded place, I feel un"
type textarea "x"
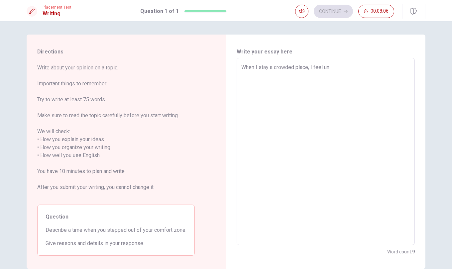
type textarea "When I stay a crowded place, I feel unc"
type textarea "x"
type textarea "When I stay a crowded place, I feel unco"
type textarea "x"
type textarea "When I stay a crowded place, I feel uncon"
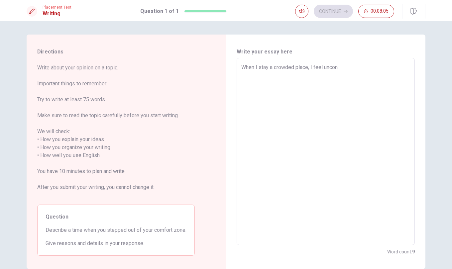
type textarea "x"
type textarea "When I stay a crowded place, I feel unconf"
type textarea "x"
type textarea "When I stay a crowded place, I feel unconfo"
type textarea "x"
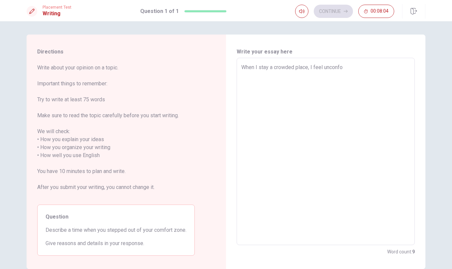
type textarea "When I stay a crowded place, I feel unconfor"
type textarea "x"
type textarea "When I stay a crowded place, I feel unconfort"
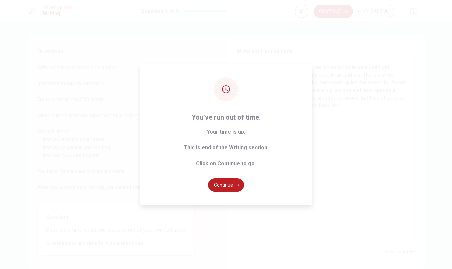
drag, startPoint x: 233, startPoint y: 174, endPoint x: 226, endPoint y: 186, distance: 13.7
click at [230, 180] on div "You’ve run out of time. Your time is up. This is end of the Writing section. Cl…" at bounding box center [226, 134] width 172 height 141
click at [226, 186] on button "Continue" at bounding box center [226, 185] width 36 height 13
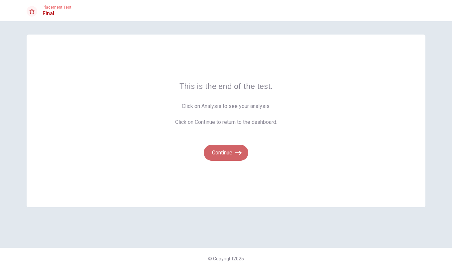
click at [229, 157] on button "Continue" at bounding box center [226, 153] width 45 height 16
